Goal: Information Seeking & Learning: Learn about a topic

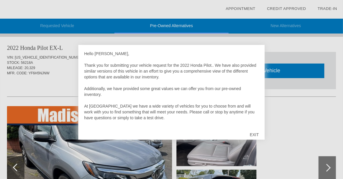
click at [254, 133] on div "EXIT" at bounding box center [254, 134] width 21 height 17
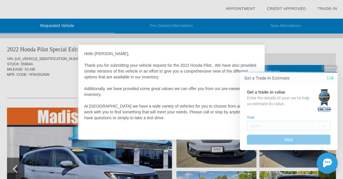
click at [274, 49] on div at bounding box center [171, 89] width 343 height 179
click at [329, 69] on button "Close" at bounding box center [329, 68] width 16 height 6
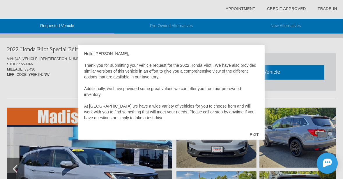
click at [256, 132] on div "EXIT" at bounding box center [254, 134] width 21 height 17
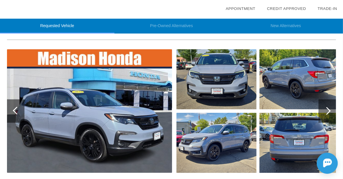
scroll to position [29, 0]
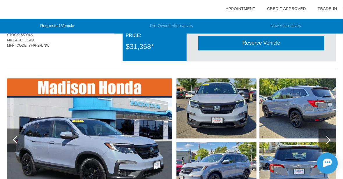
click at [203, 106] on img at bounding box center [216, 108] width 80 height 60
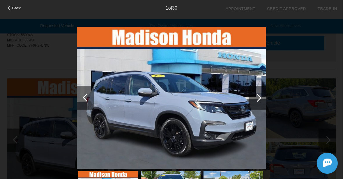
click at [257, 96] on div at bounding box center [258, 98] width 8 height 8
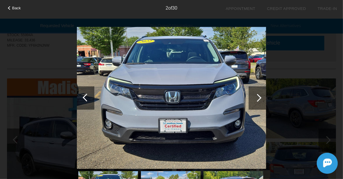
click at [257, 96] on div at bounding box center [258, 98] width 8 height 8
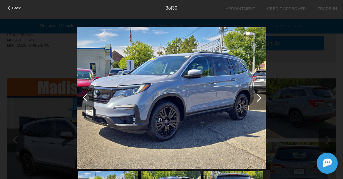
click at [257, 96] on div at bounding box center [258, 98] width 8 height 8
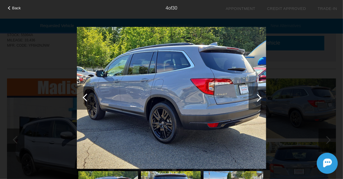
click at [257, 96] on div at bounding box center [258, 98] width 8 height 8
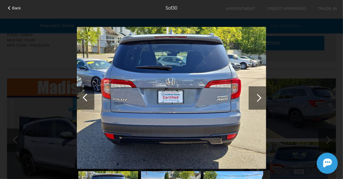
click at [257, 96] on div at bounding box center [258, 98] width 8 height 8
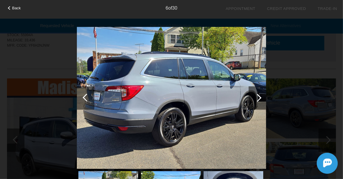
click at [257, 96] on div at bounding box center [258, 98] width 8 height 8
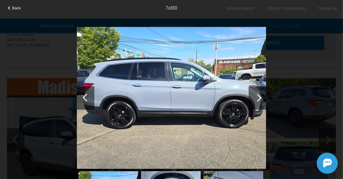
click at [257, 96] on div at bounding box center [258, 98] width 8 height 8
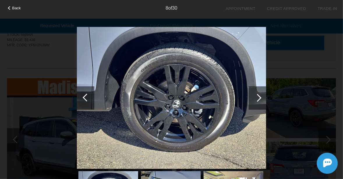
click at [257, 96] on div at bounding box center [258, 98] width 8 height 8
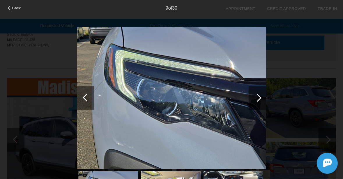
click at [257, 96] on div at bounding box center [258, 98] width 8 height 8
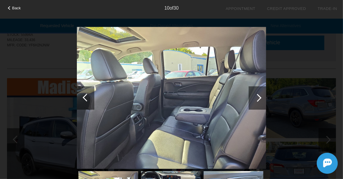
click at [257, 96] on div at bounding box center [258, 98] width 8 height 8
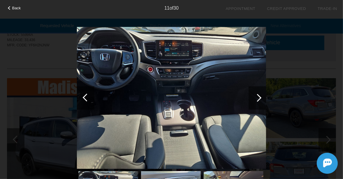
click at [257, 96] on div at bounding box center [258, 98] width 8 height 8
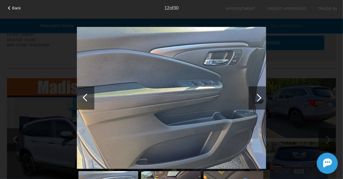
click at [257, 96] on div at bounding box center [258, 98] width 8 height 8
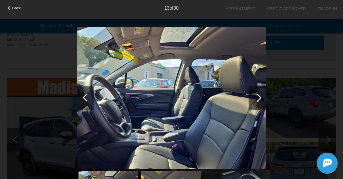
click at [257, 96] on div at bounding box center [258, 98] width 8 height 8
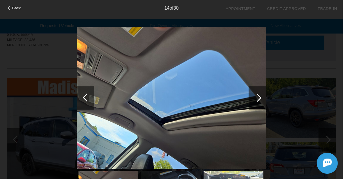
click at [257, 96] on div at bounding box center [258, 98] width 8 height 8
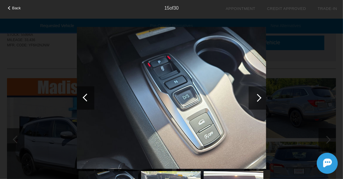
click at [257, 96] on div at bounding box center [258, 98] width 8 height 8
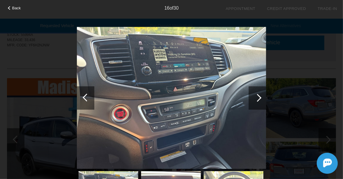
click at [257, 96] on div at bounding box center [258, 98] width 8 height 8
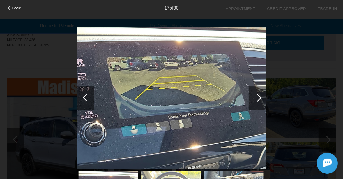
click at [257, 96] on div at bounding box center [258, 98] width 8 height 8
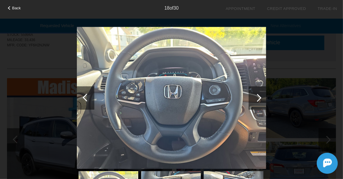
click at [257, 96] on div at bounding box center [258, 98] width 8 height 8
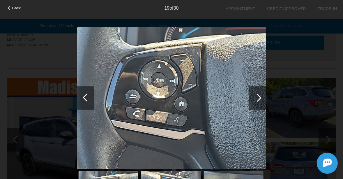
click at [257, 96] on div at bounding box center [258, 98] width 8 height 8
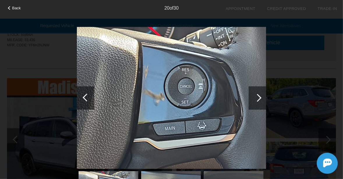
click at [257, 96] on div at bounding box center [258, 98] width 8 height 8
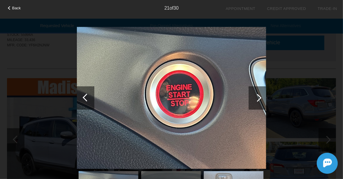
click at [257, 96] on div at bounding box center [258, 98] width 8 height 8
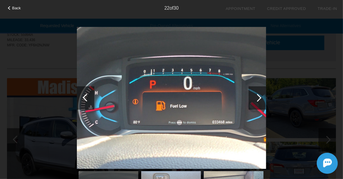
click at [257, 96] on div at bounding box center [258, 98] width 8 height 8
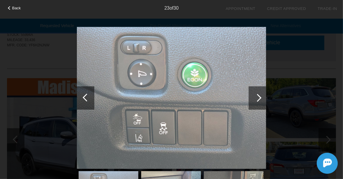
click at [257, 96] on div at bounding box center [258, 98] width 8 height 8
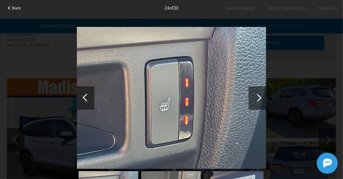
click at [257, 96] on div at bounding box center [258, 98] width 8 height 8
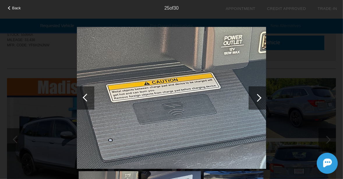
click at [257, 96] on div at bounding box center [258, 98] width 8 height 8
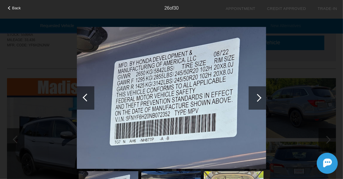
click at [257, 96] on div at bounding box center [258, 98] width 8 height 8
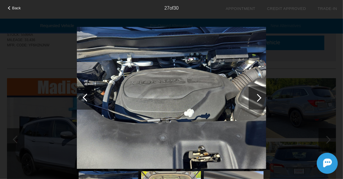
click at [257, 96] on div at bounding box center [258, 98] width 8 height 8
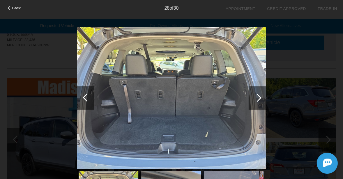
click at [257, 96] on div at bounding box center [258, 98] width 8 height 8
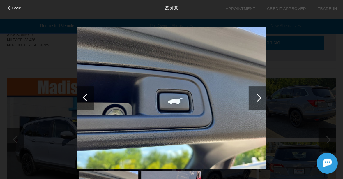
click at [257, 96] on div at bounding box center [258, 98] width 8 height 8
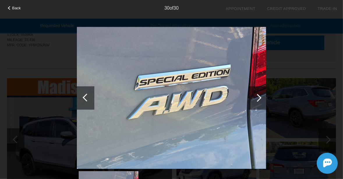
click at [261, 96] on div at bounding box center [257, 97] width 17 height 23
drag, startPoint x: 260, startPoint y: 95, endPoint x: 254, endPoint y: 96, distance: 6.1
click at [260, 96] on div at bounding box center [257, 97] width 17 height 23
click at [257, 95] on div at bounding box center [258, 98] width 8 height 8
click at [258, 97] on div at bounding box center [258, 98] width 8 height 8
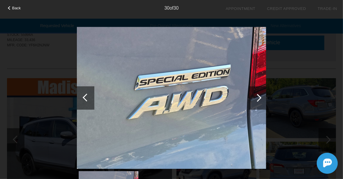
click at [258, 97] on div at bounding box center [258, 98] width 8 height 8
click at [313, 51] on div "Back 30 of 30" at bounding box center [171, 89] width 343 height 179
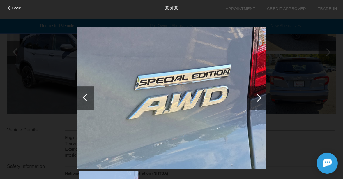
scroll to position [0, 0]
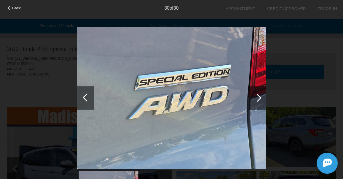
click at [82, 96] on div at bounding box center [85, 97] width 17 height 23
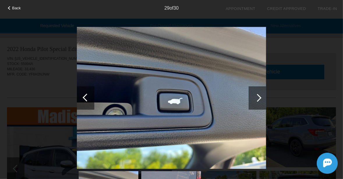
click at [82, 96] on div at bounding box center [85, 97] width 17 height 23
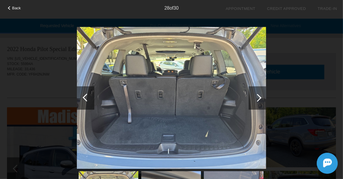
click at [82, 95] on div at bounding box center [85, 97] width 17 height 23
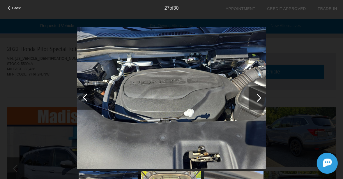
click at [18, 9] on span "Back" at bounding box center [16, 8] width 9 height 4
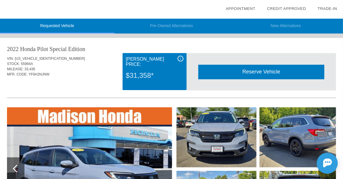
click at [179, 58] on div "i" at bounding box center [181, 59] width 6 height 6
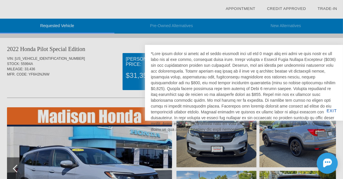
click at [108, 75] on div at bounding box center [171, 89] width 343 height 179
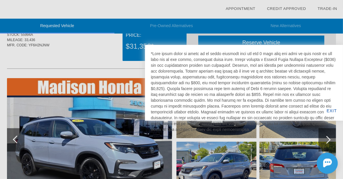
click at [330, 110] on div "EXIT" at bounding box center [332, 111] width 22 height 20
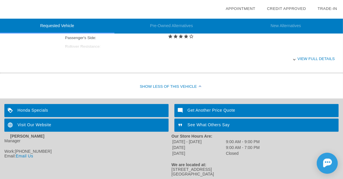
scroll to position [305, 0]
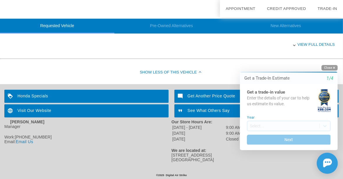
click at [328, 67] on button "Close" at bounding box center [329, 68] width 16 height 6
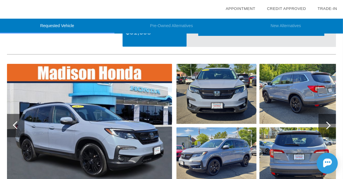
scroll to position [0, 0]
